Goal: Task Accomplishment & Management: Complete application form

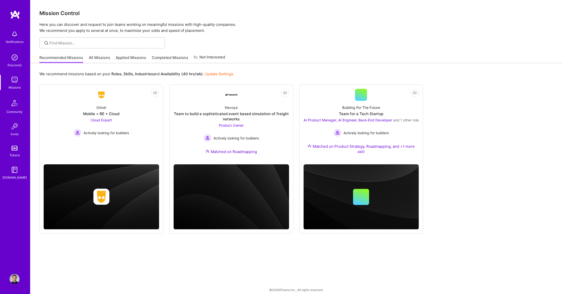
click at [102, 58] on link "All Missions" at bounding box center [99, 59] width 21 height 8
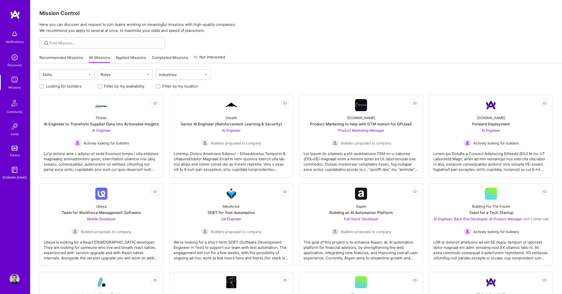
click at [80, 79] on div "Skills" at bounding box center [63, 75] width 47 height 10
click at [111, 76] on div "Roles" at bounding box center [105, 74] width 13 height 7
click at [115, 132] on div "Product Manager" at bounding box center [125, 131] width 49 height 5
checkbox input "true"
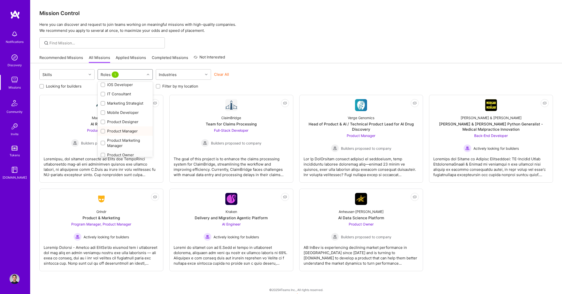
click at [116, 154] on div "Product Owner" at bounding box center [125, 154] width 49 height 5
checkbox input "true"
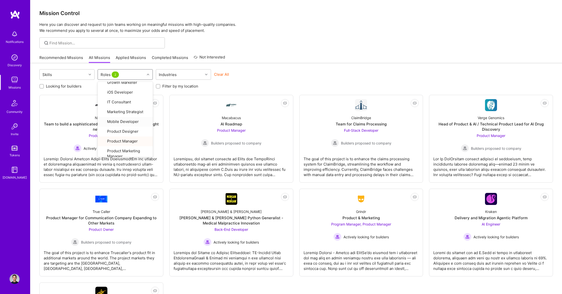
click at [293, 46] on div at bounding box center [296, 42] width 532 height 11
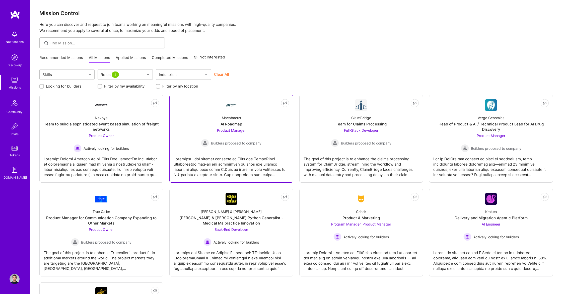
scroll to position [83, 0]
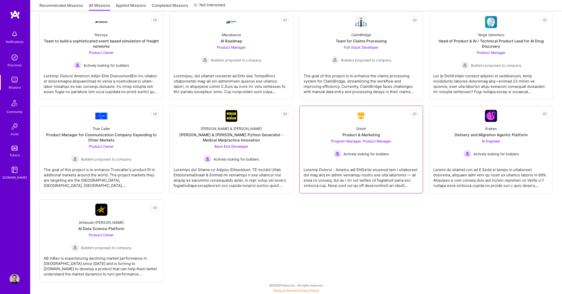
click at [360, 176] on div at bounding box center [362, 175] width 116 height 25
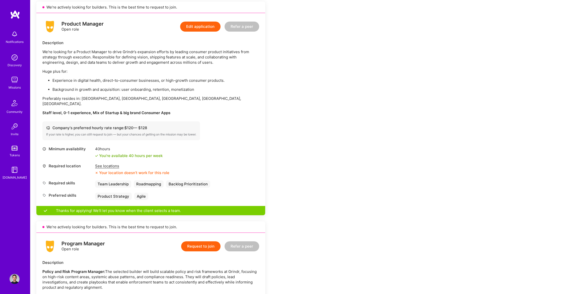
scroll to position [45, 0]
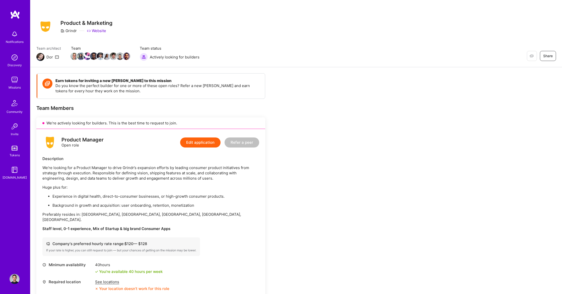
scroll to position [45, 0]
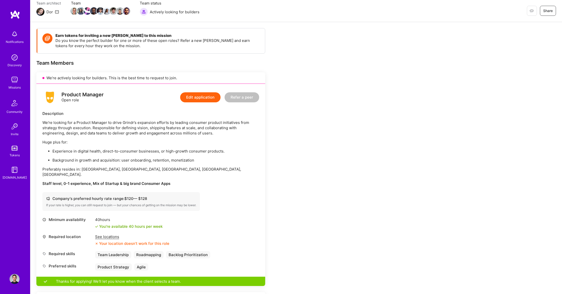
click at [16, 84] on img at bounding box center [15, 80] width 10 height 10
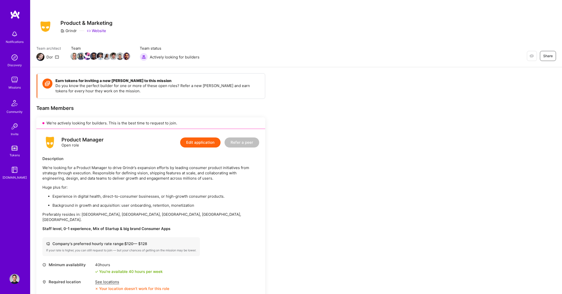
click at [14, 60] on img at bounding box center [15, 57] width 10 height 10
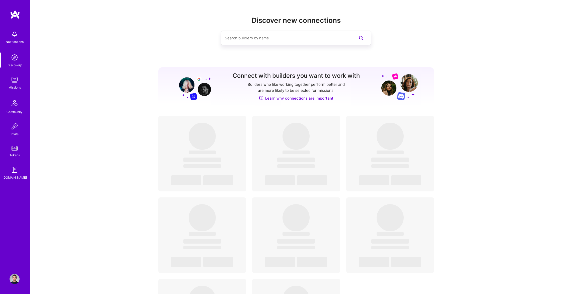
click at [15, 86] on div "Missions" at bounding box center [15, 87] width 12 height 5
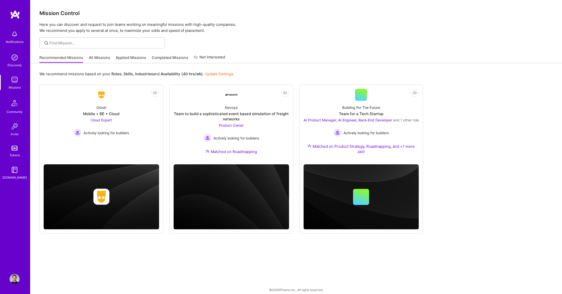
click at [117, 56] on link "Applied Missions" at bounding box center [131, 59] width 30 height 8
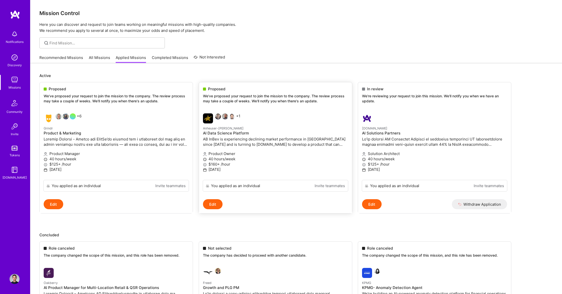
click at [232, 137] on p "AB InBev is experiencing declining market performance in [GEOGRAPHIC_DATA] sinc…" at bounding box center [275, 142] width 145 height 11
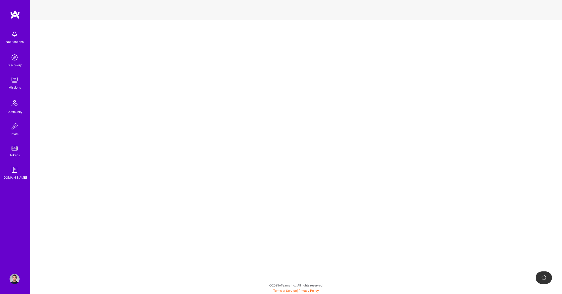
select select "CA"
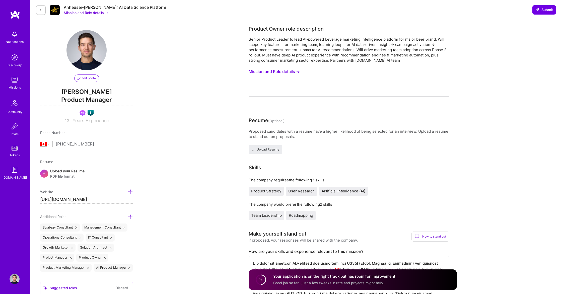
click at [86, 13] on button "Mission and Role details →" at bounding box center [86, 12] width 44 height 5
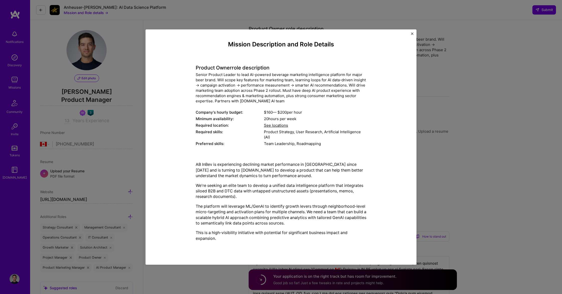
click at [107, 118] on div "Mission Description and Role Details Product Owner role description Senior Prod…" at bounding box center [281, 147] width 562 height 294
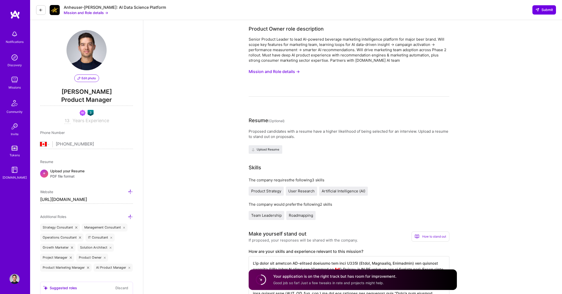
click at [41, 10] on icon at bounding box center [41, 10] width 4 height 4
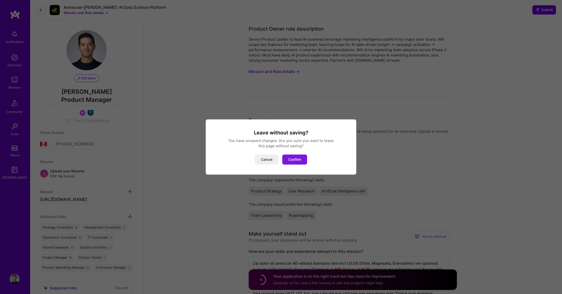
click at [299, 160] on button "Confirm" at bounding box center [294, 160] width 25 height 10
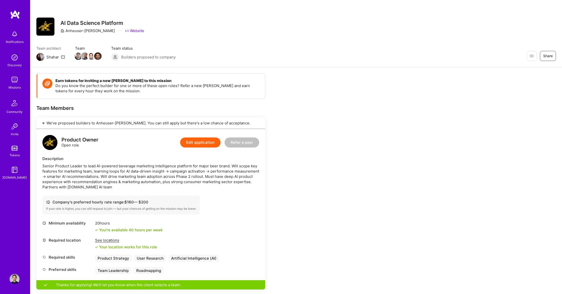
click at [15, 82] on img at bounding box center [15, 80] width 10 height 10
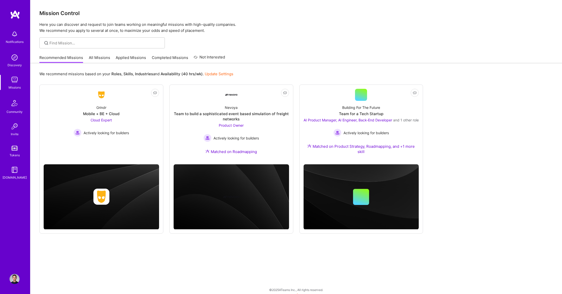
click at [93, 58] on link "All Missions" at bounding box center [99, 59] width 21 height 8
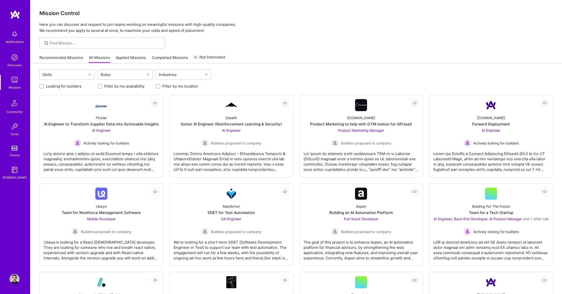
click at [119, 74] on div "Roles" at bounding box center [121, 75] width 47 height 10
click at [122, 127] on div "Product Manager" at bounding box center [125, 128] width 49 height 5
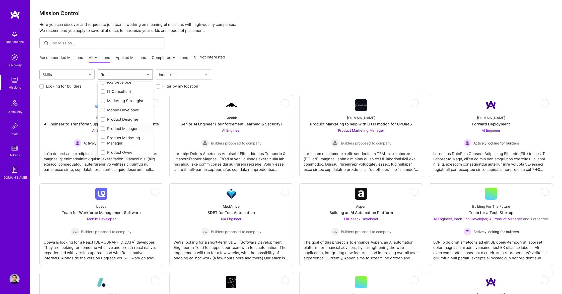
checkbox input "true"
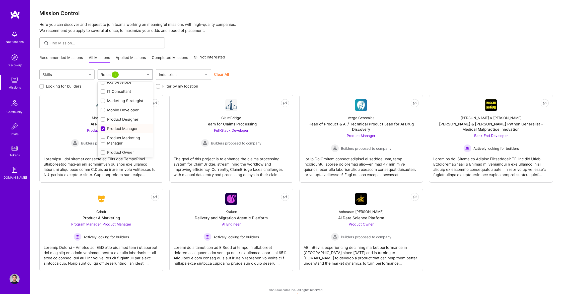
click at [122, 152] on div "Product Owner" at bounding box center [125, 152] width 49 height 5
checkbox input "true"
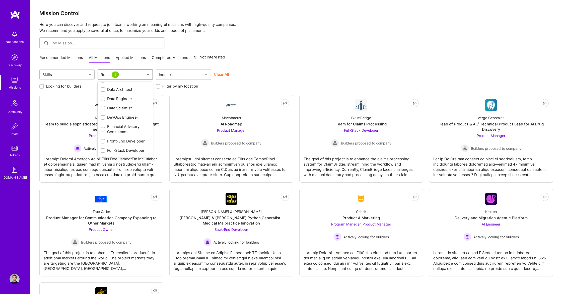
scroll to position [0, 0]
click at [125, 105] on div "AI Product Manager" at bounding box center [125, 105] width 49 height 5
checkbox input "true"
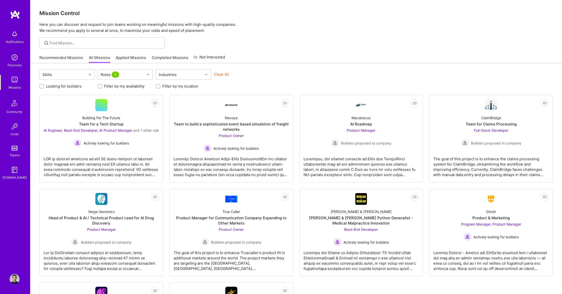
click at [384, 52] on div "Mission Control Here you can discover and request to join teams working on mean…" at bounding box center [296, 188] width 532 height 377
click at [12, 76] on img at bounding box center [15, 80] width 10 height 10
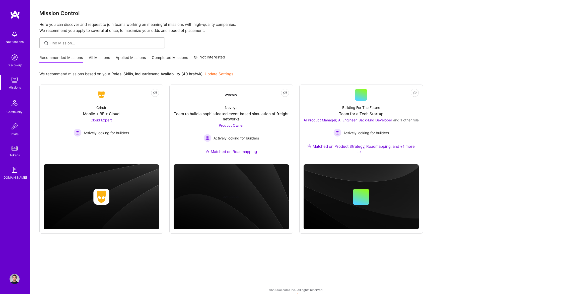
click at [99, 58] on link "All Missions" at bounding box center [99, 59] width 21 height 8
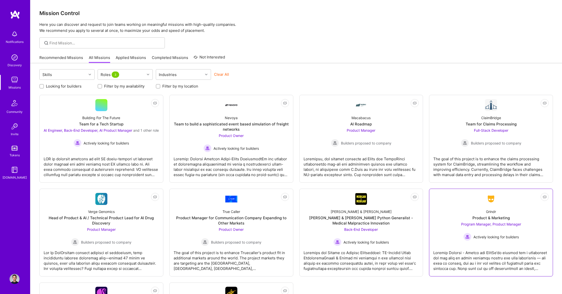
click at [528, 272] on div "Not Interested Grindr Product & Marketing Program Manager, Product Manager Acti…" at bounding box center [491, 233] width 124 height 88
click at [525, 262] on div at bounding box center [492, 258] width 116 height 25
